Goal: Information Seeking & Learning: Learn about a topic

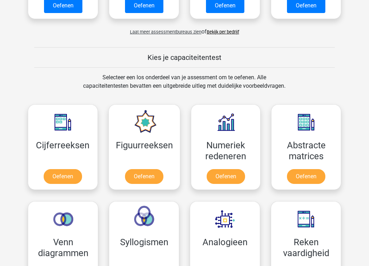
scroll to position [231, 0]
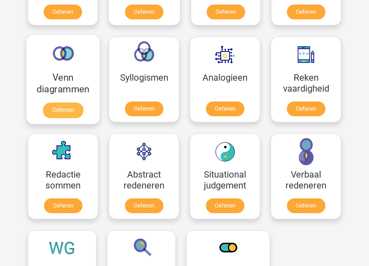
scroll to position [397, 0]
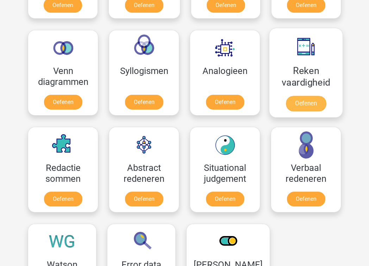
click at [294, 99] on link "Oefenen" at bounding box center [306, 103] width 40 height 15
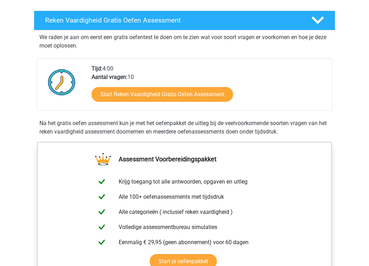
scroll to position [123, 0]
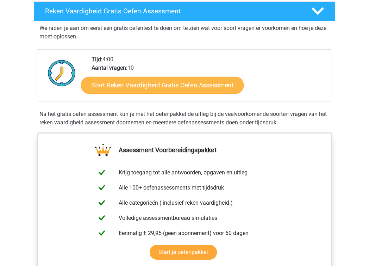
click at [206, 87] on link "Start Reken Vaardigheid Gratis Oefen Assessment" at bounding box center [162, 84] width 163 height 17
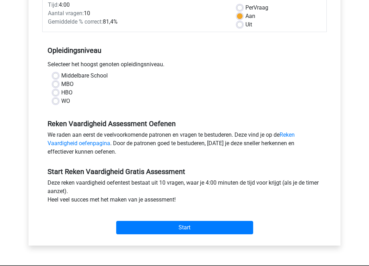
scroll to position [130, 0]
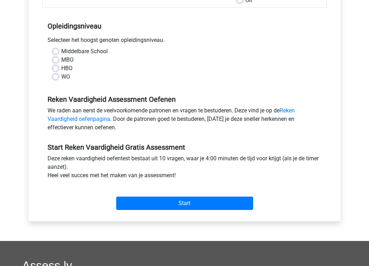
click at [64, 76] on label "WO" at bounding box center [65, 77] width 9 height 8
click at [58, 76] on input "WO" at bounding box center [56, 76] width 6 height 7
radio input "true"
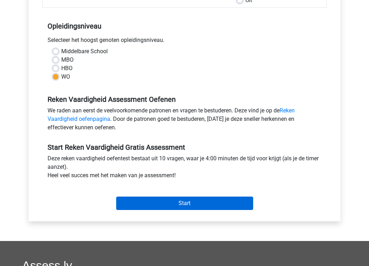
click at [162, 210] on input "Start" at bounding box center [184, 203] width 137 height 13
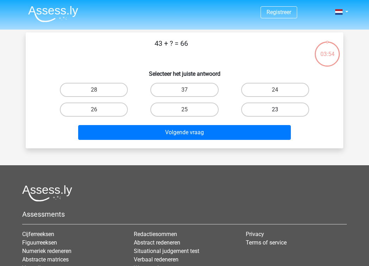
click at [258, 107] on label "23" at bounding box center [275, 110] width 68 height 14
click at [275, 110] on input "23" at bounding box center [277, 112] width 5 height 5
radio input "true"
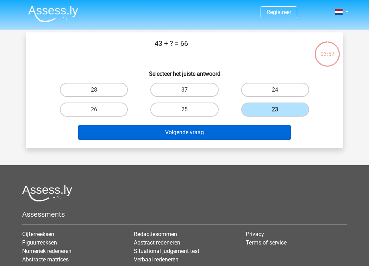
click at [230, 131] on button "Volgende vraag" at bounding box center [184, 132] width 213 height 15
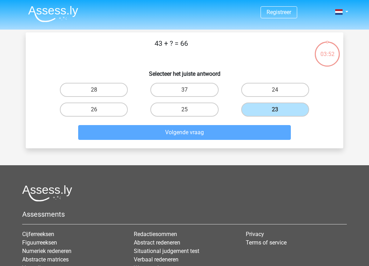
scroll to position [32, 0]
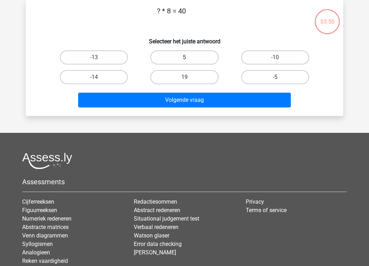
click at [180, 57] on label "5" at bounding box center [184, 57] width 68 height 14
click at [185, 57] on input "5" at bounding box center [187, 59] width 5 height 5
radio input "true"
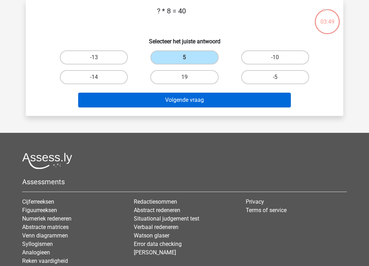
click at [176, 98] on button "Volgende vraag" at bounding box center [184, 100] width 213 height 15
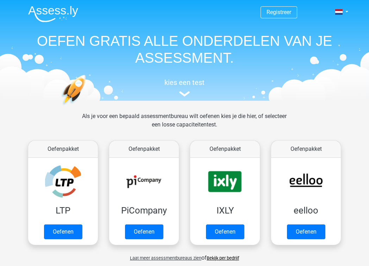
scroll to position [397, 0]
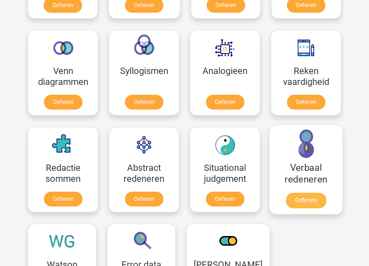
click at [298, 198] on link "Oefenen" at bounding box center [306, 200] width 40 height 15
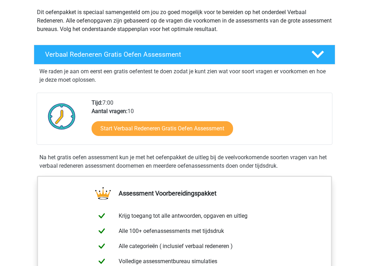
scroll to position [146, 0]
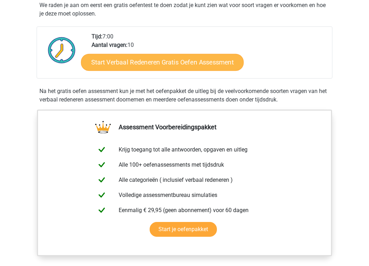
click at [194, 64] on link "Start Verbaal Redeneren Gratis Oefen Assessment" at bounding box center [162, 62] width 163 height 17
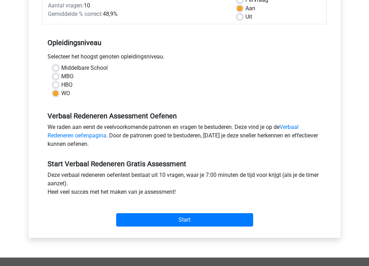
scroll to position [126, 0]
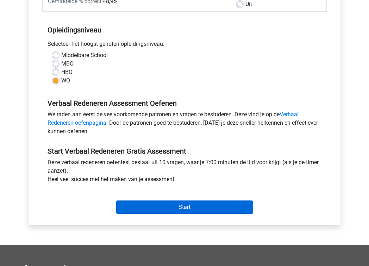
click at [144, 207] on input "Start" at bounding box center [184, 206] width 137 height 13
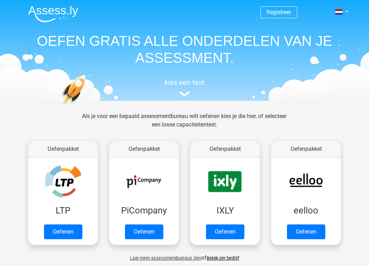
scroll to position [397, 0]
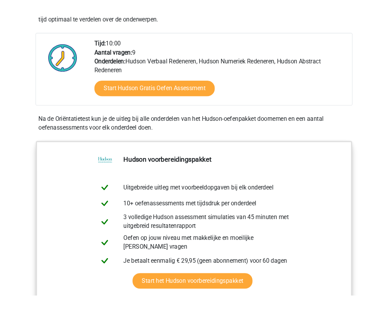
scroll to position [184, 0]
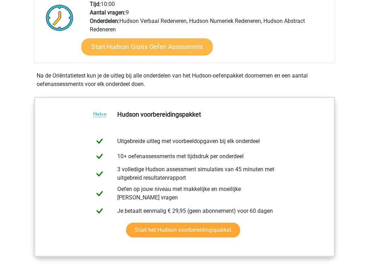
click at [114, 42] on link "Start Hudson Gratis Oefen Assessment" at bounding box center [147, 46] width 132 height 17
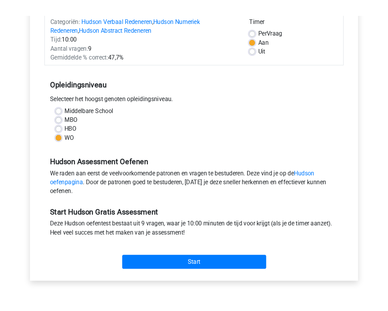
scroll to position [124, 0]
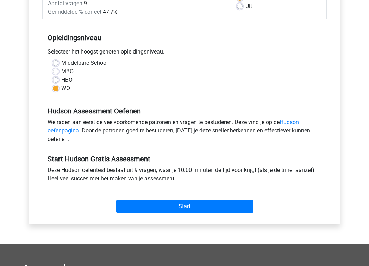
click at [62, 77] on label "HBO" at bounding box center [66, 80] width 11 height 8
click at [58, 77] on input "HBO" at bounding box center [56, 79] width 6 height 7
radio input "true"
click at [66, 70] on label "MBO" at bounding box center [67, 71] width 12 height 8
click at [58, 70] on input "MBO" at bounding box center [56, 70] width 6 height 7
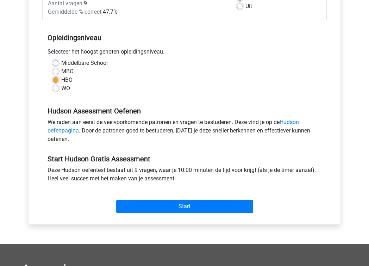
radio input "true"
click at [142, 199] on div "Start" at bounding box center [184, 200] width 285 height 25
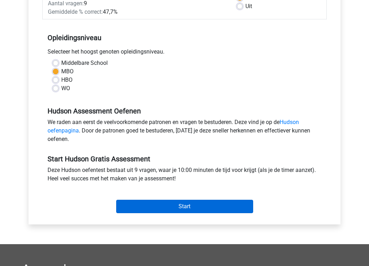
click at [143, 204] on input "Start" at bounding box center [184, 206] width 137 height 13
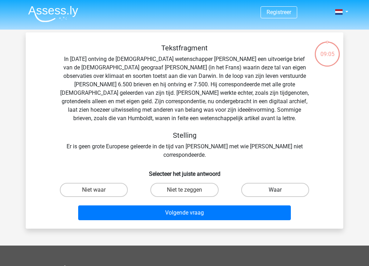
click at [253, 183] on label "Waar" at bounding box center [275, 190] width 68 height 14
click at [275, 190] on input "Waar" at bounding box center [277, 192] width 5 height 5
radio input "true"
click at [242, 200] on div "Volgende vraag" at bounding box center [184, 211] width 295 height 23
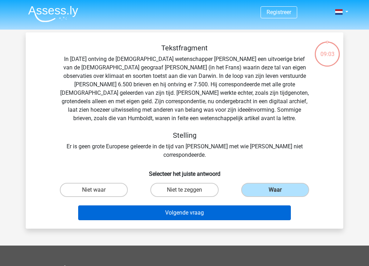
click at [243, 205] on button "Volgende vraag" at bounding box center [184, 212] width 213 height 15
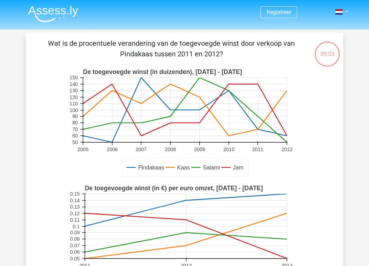
scroll to position [32, 0]
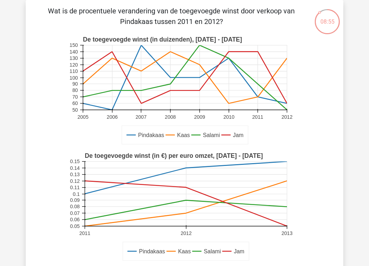
drag, startPoint x: 166, startPoint y: 13, endPoint x: 234, endPoint y: 21, distance: 68.5
click at [234, 21] on p "Wat is de procentuele verandering van de toegevoegde winst door verkoop van Pin…" at bounding box center [171, 16] width 269 height 21
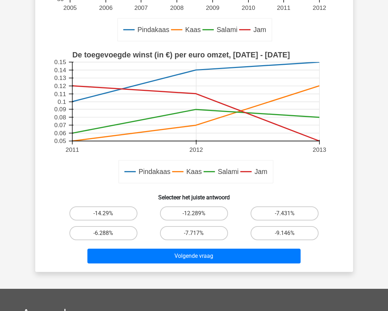
scroll to position [200, 0]
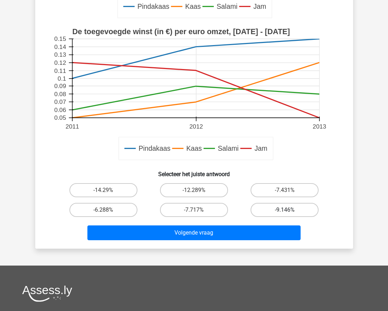
click at [281, 209] on label "-9.146%" at bounding box center [284, 210] width 68 height 14
click at [285, 210] on input "-9.146%" at bounding box center [287, 212] width 5 height 5
radio input "true"
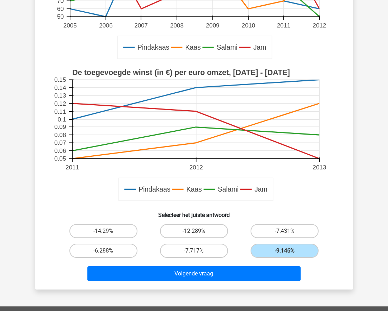
scroll to position [163, 0]
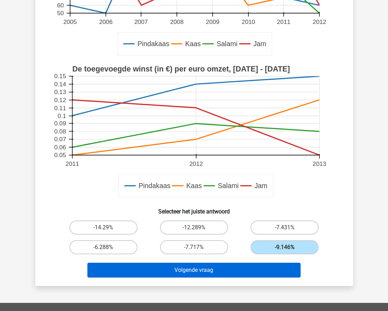
click at [214, 266] on button "Volgende vraag" at bounding box center [193, 270] width 213 height 15
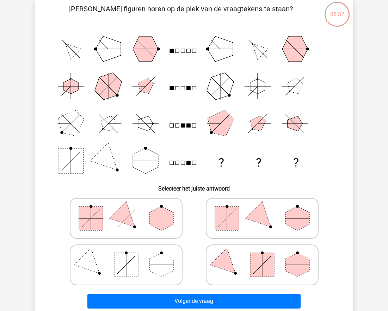
scroll to position [72, 0]
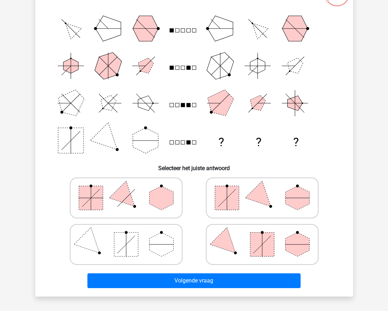
drag, startPoint x: 263, startPoint y: 207, endPoint x: 258, endPoint y: 186, distance: 21.7
click at [258, 183] on icon at bounding box center [262, 197] width 106 height 35
click at [262, 185] on input "radio" at bounding box center [264, 187] width 5 height 5
radio input "true"
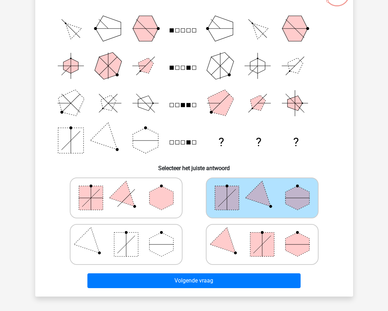
click at [258, 186] on polygon at bounding box center [262, 198] width 34 height 34
click at [262, 186] on input "radio" at bounding box center [264, 187] width 5 height 5
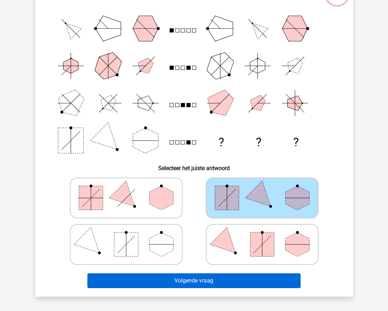
click at [217, 266] on button "Volgende vraag" at bounding box center [193, 280] width 213 height 15
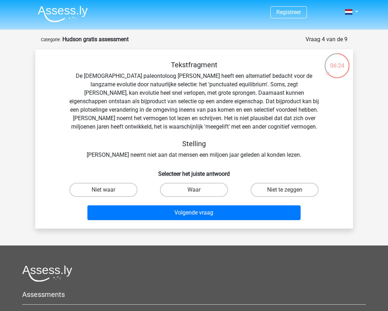
scroll to position [0, 0]
click at [192, 188] on label "Waar" at bounding box center [194, 190] width 68 height 14
click at [194, 190] on input "Waar" at bounding box center [196, 192] width 5 height 5
radio input "true"
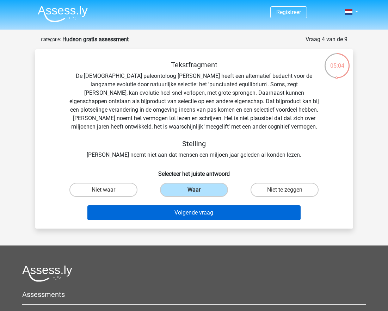
click at [195, 210] on button "Volgende vraag" at bounding box center [193, 212] width 213 height 15
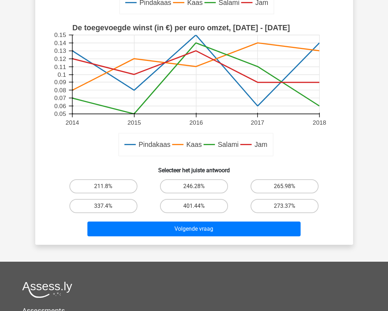
scroll to position [256, 0]
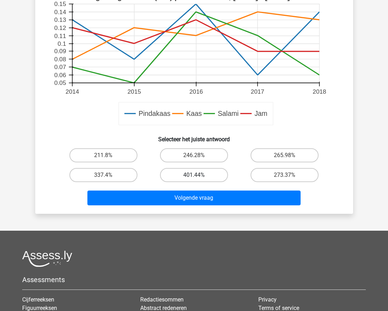
scroll to position [259, 0]
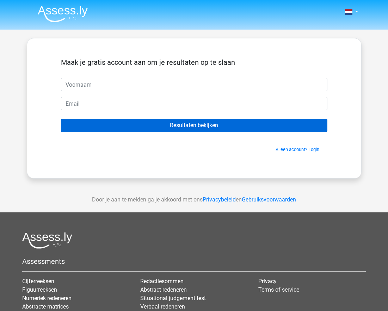
click at [112, 124] on input "Resultaten bekijken" at bounding box center [194, 125] width 266 height 13
click at [113, 125] on input "Resultaten bekijken" at bounding box center [194, 125] width 266 height 13
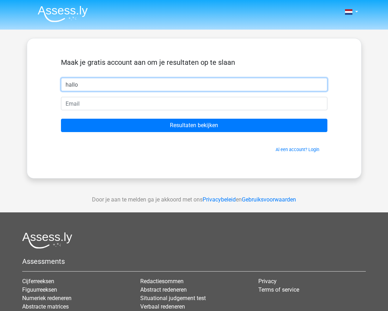
type input "hallo"
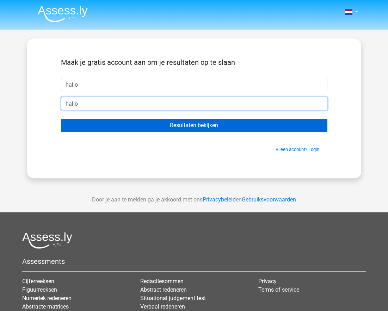
type input "hallo"
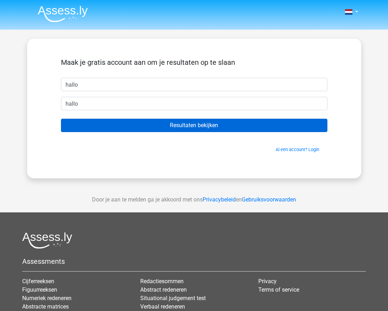
click at [127, 125] on input "Resultaten bekijken" at bounding box center [194, 125] width 266 height 13
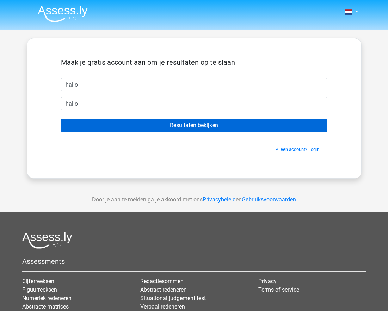
click at [127, 125] on input "Resultaten bekijken" at bounding box center [194, 125] width 266 height 13
